Goal: Navigation & Orientation: Find specific page/section

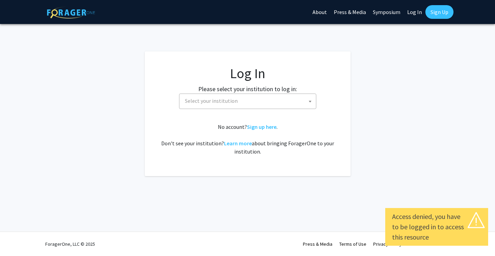
select select
click at [210, 94] on span "Select your institution" at bounding box center [249, 101] width 134 height 14
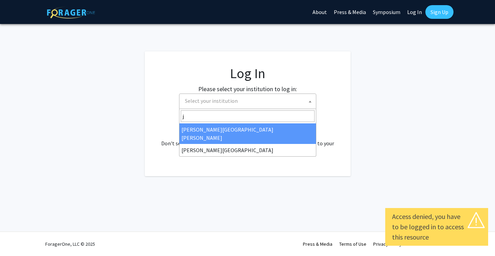
type input "j"
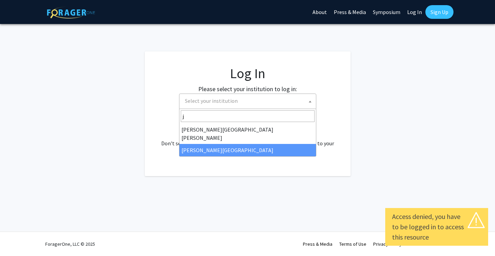
select select "24"
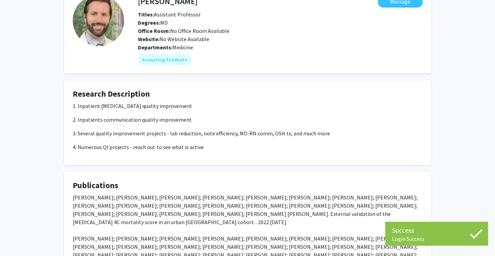
scroll to position [47, 0]
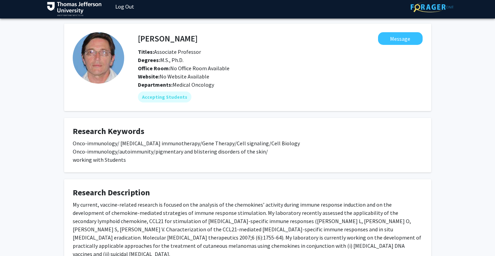
scroll to position [6, 0]
